Goal: Information Seeking & Learning: Learn about a topic

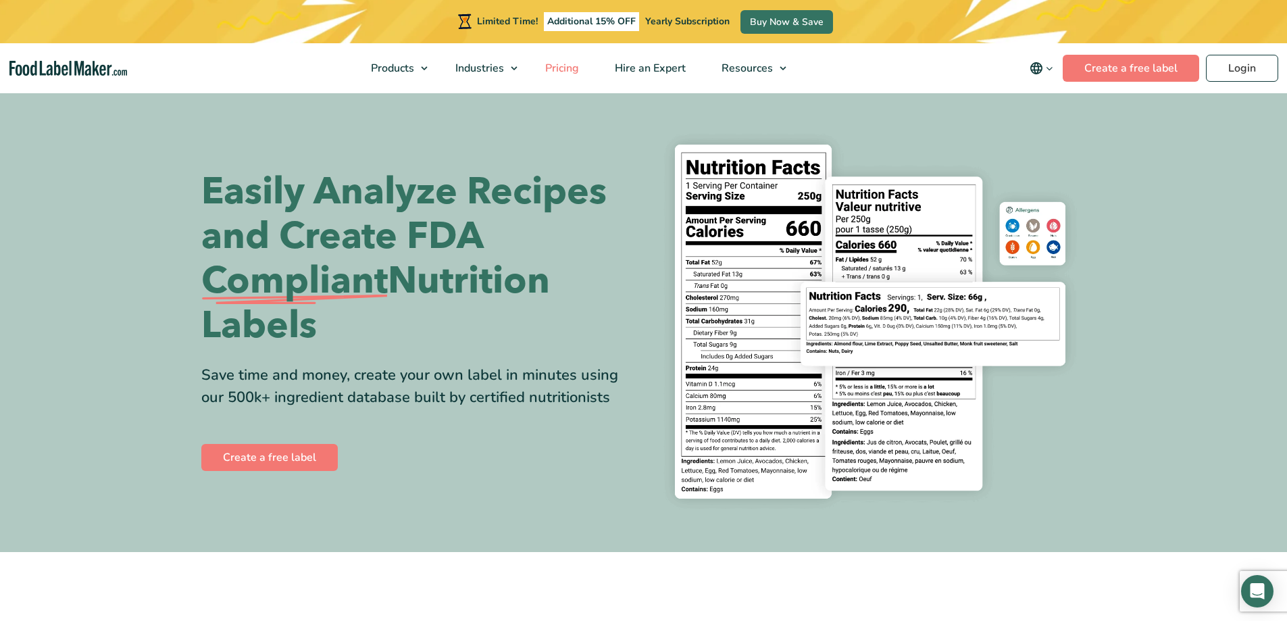
click at [563, 68] on span "Pricing" at bounding box center [560, 68] width 39 height 15
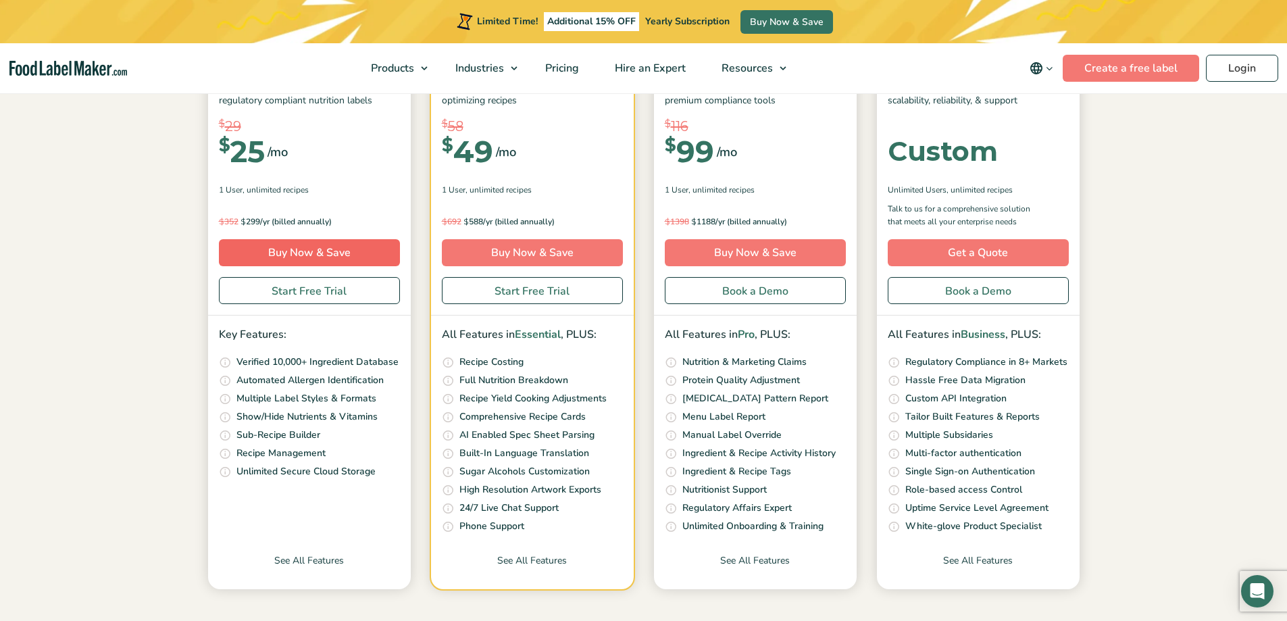
scroll to position [338, 0]
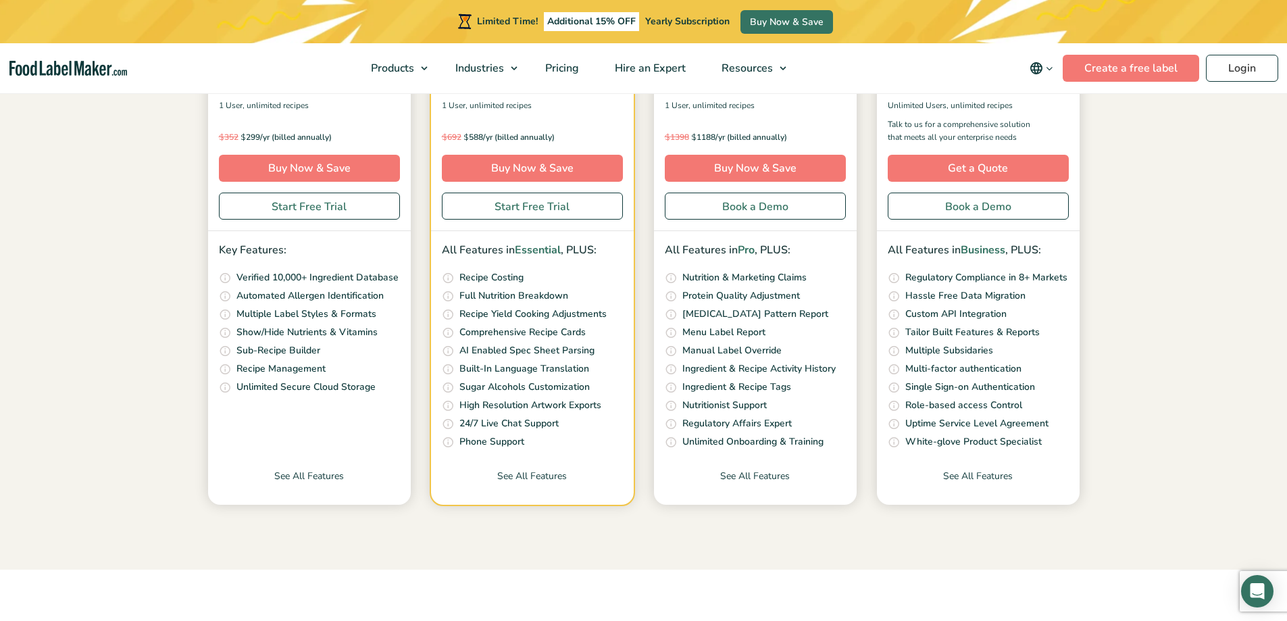
click at [321, 467] on div "Essential The basics to analyze recipes & create regulatory compliant nutrition…" at bounding box center [309, 226] width 203 height 555
click at [326, 480] on link "See All Features" at bounding box center [309, 487] width 203 height 36
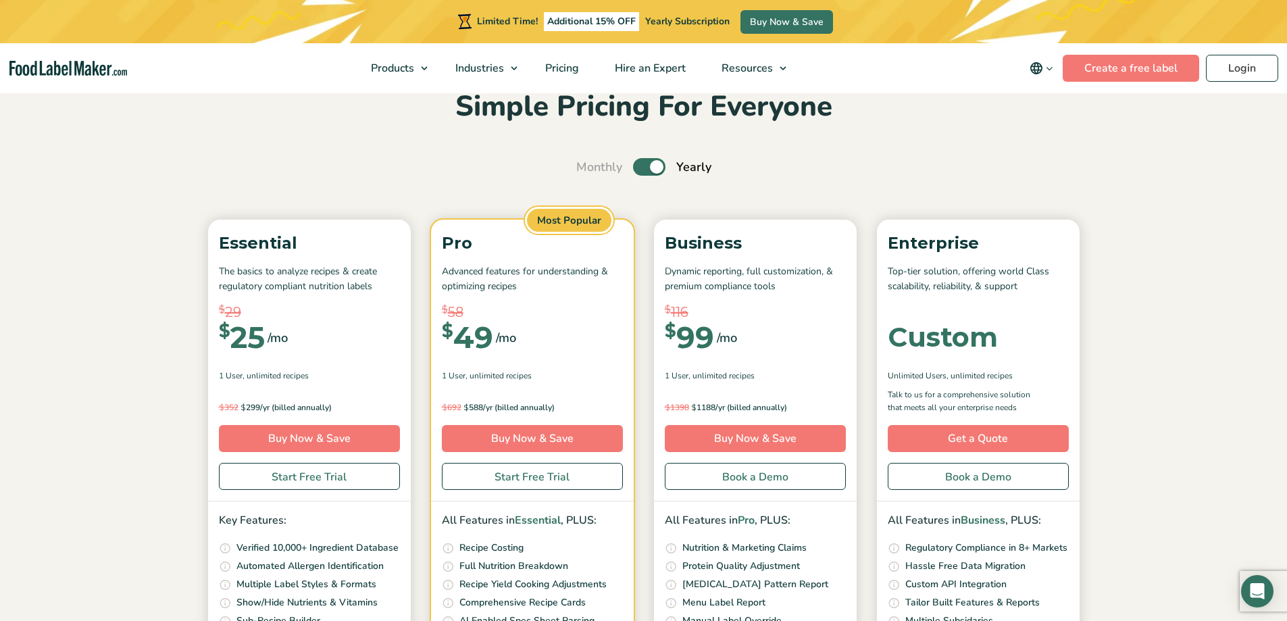
click at [637, 168] on label "Toggle" at bounding box center [649, 167] width 32 height 18
click at [588, 168] on input "Toggle" at bounding box center [583, 167] width 9 height 9
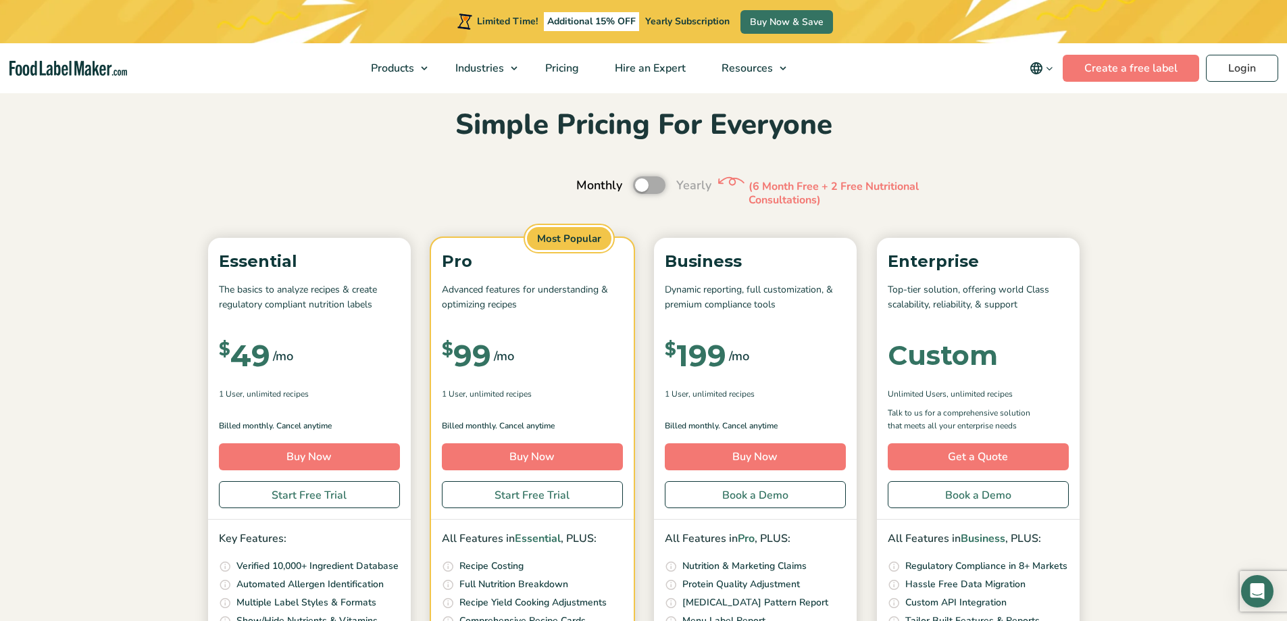
scroll to position [0, 0]
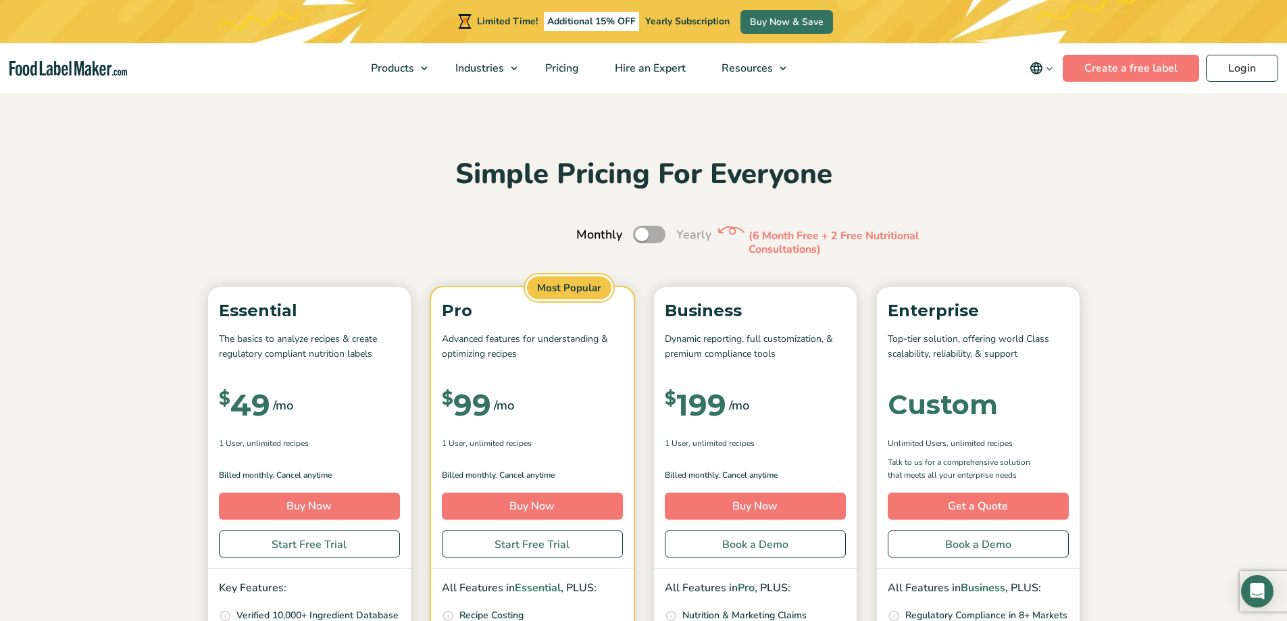
click at [655, 231] on label "Toggle" at bounding box center [649, 235] width 32 height 18
click at [588, 231] on input "Toggle" at bounding box center [583, 234] width 9 height 9
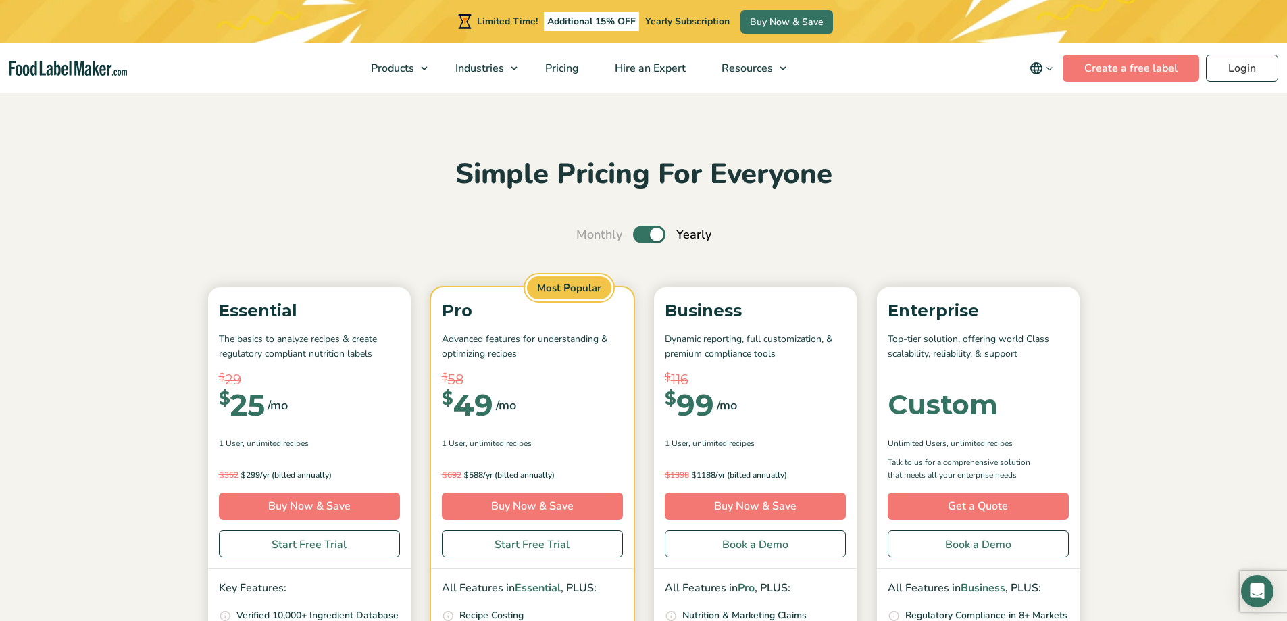
click at [638, 234] on label "Toggle" at bounding box center [649, 235] width 32 height 18
click at [588, 234] on input "Toggle" at bounding box center [583, 234] width 9 height 9
checkbox input "false"
